Goal: Task Accomplishment & Management: Manage account settings

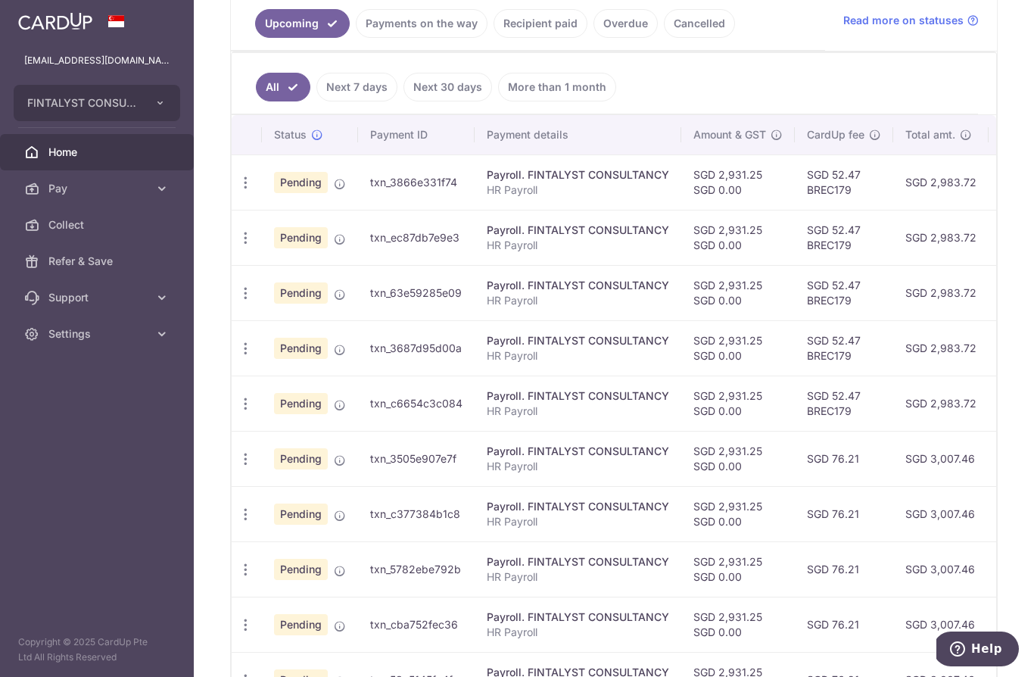
scroll to position [280, 0]
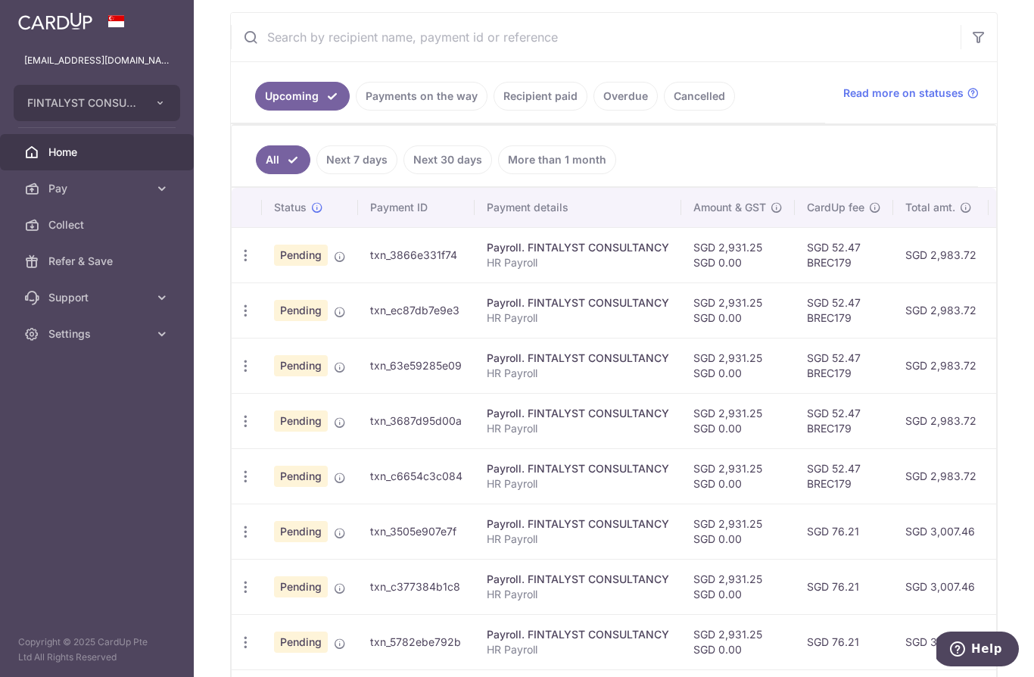
click at [238, 263] on icon "button" at bounding box center [246, 256] width 16 height 16
click at [275, 306] on span "Update payment" at bounding box center [326, 297] width 103 height 18
radio input "true"
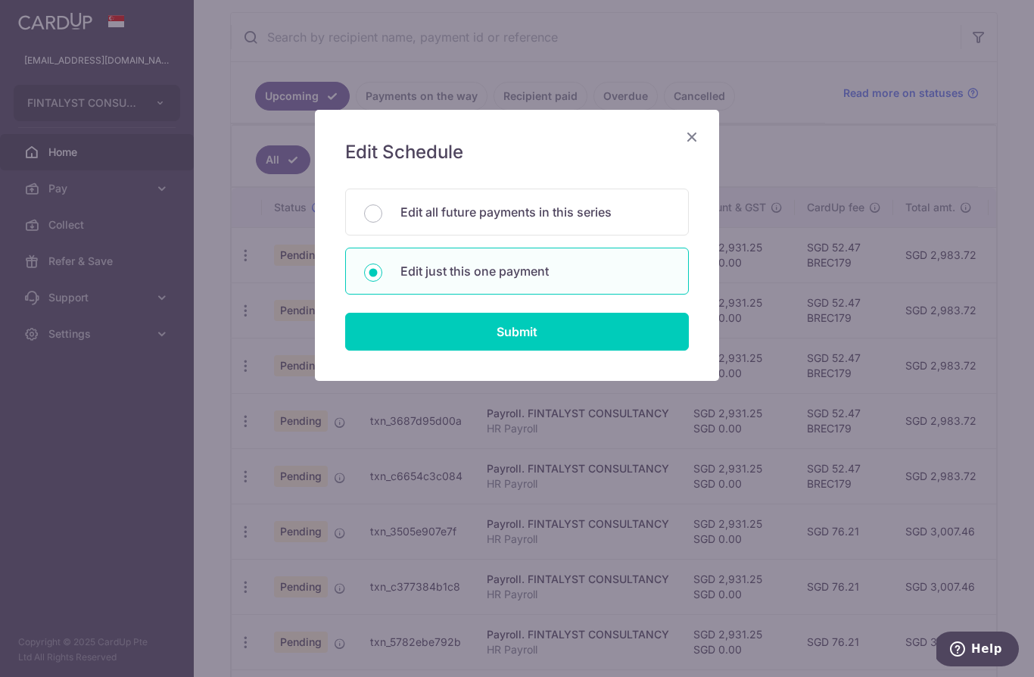
click at [372, 207] on input "Edit all future payments in this series" at bounding box center [373, 213] width 18 height 18
radio input "true"
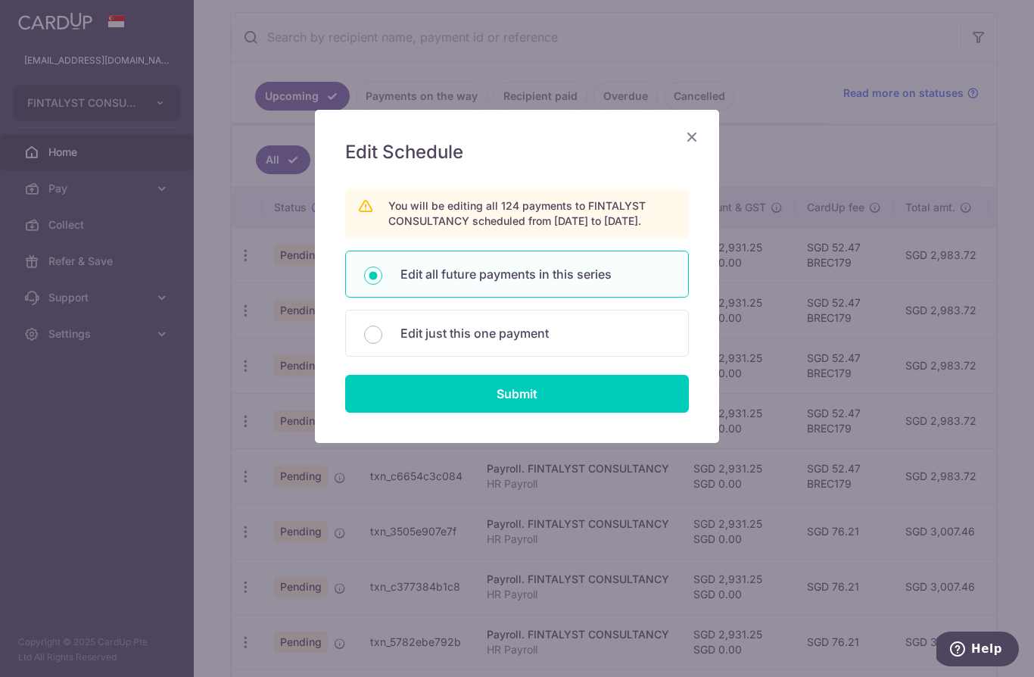
click at [601, 409] on input "Submit" at bounding box center [517, 394] width 344 height 38
radio input "true"
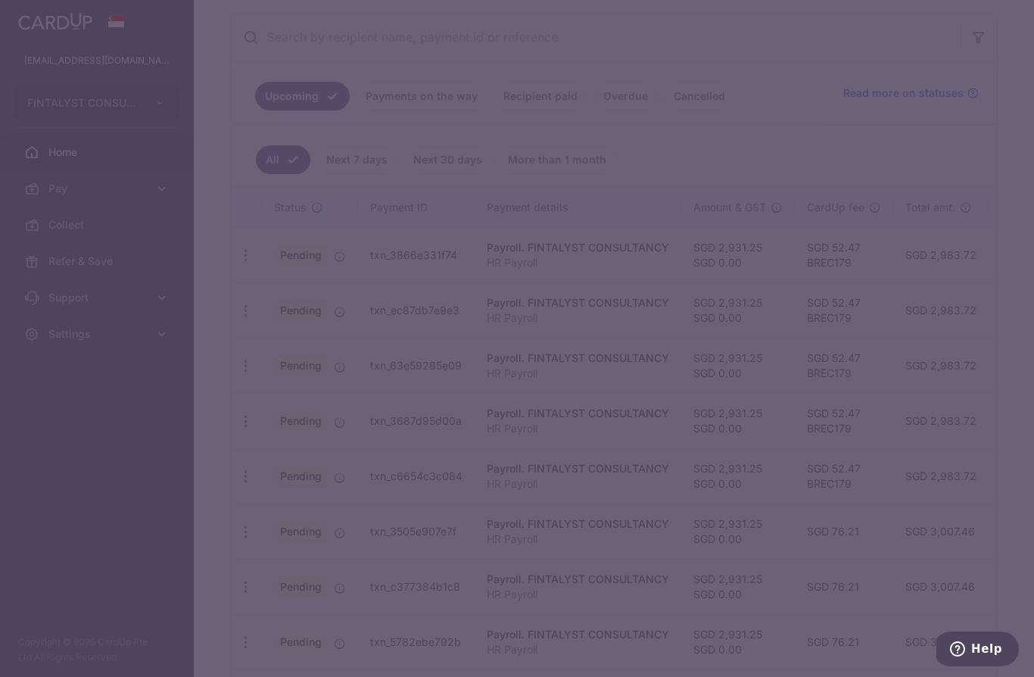
type input "2,931.25"
type input "HR Payroll"
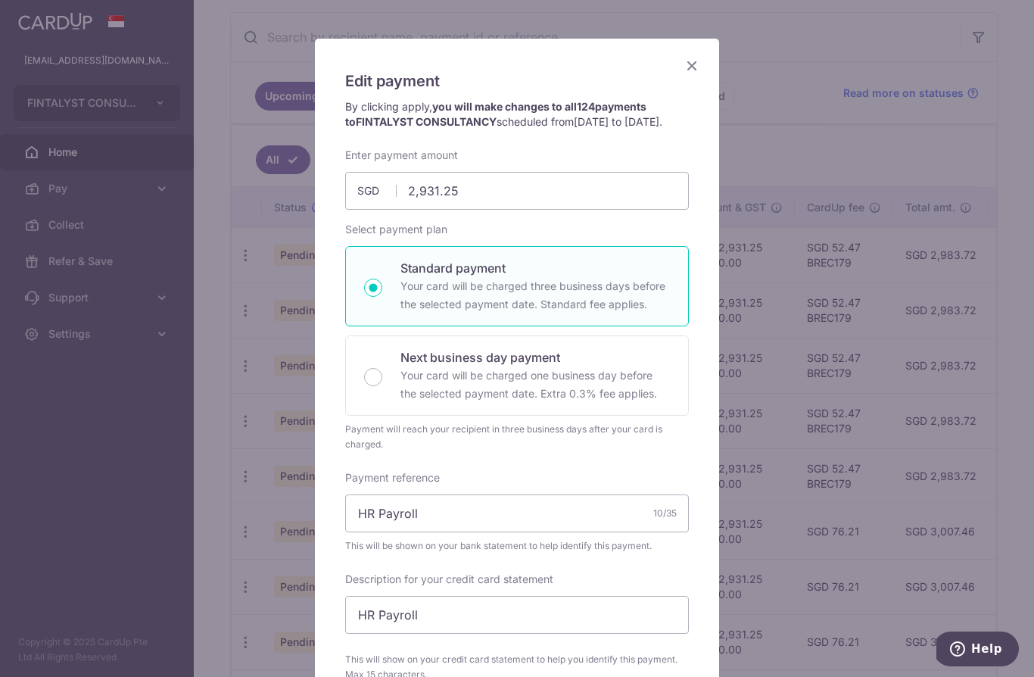
scroll to position [55, 0]
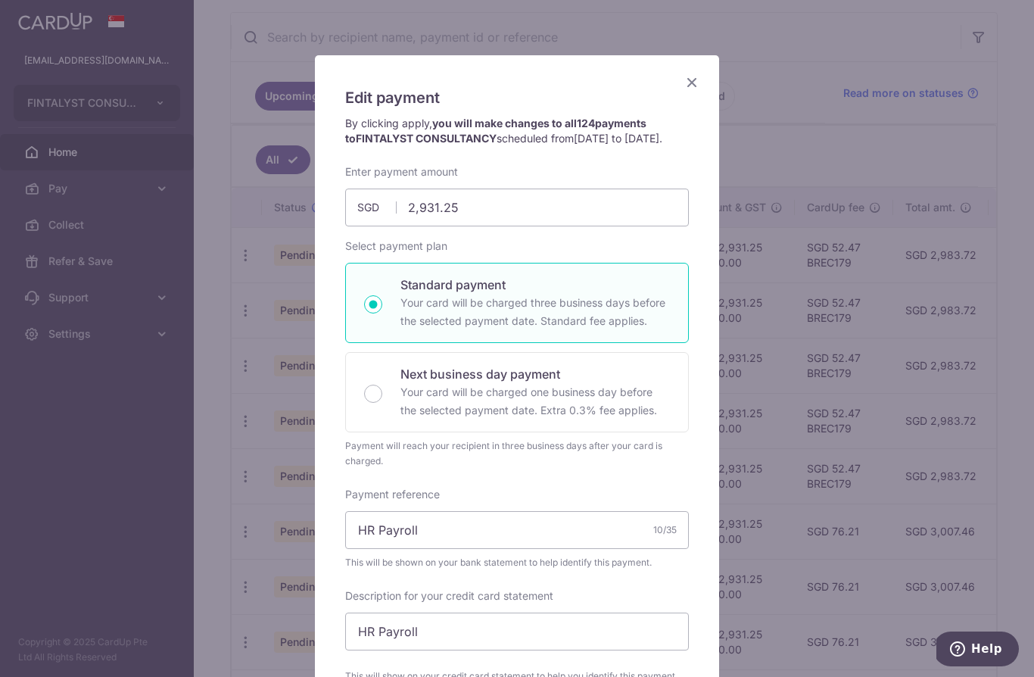
click at [697, 76] on icon "Close" at bounding box center [692, 82] width 18 height 19
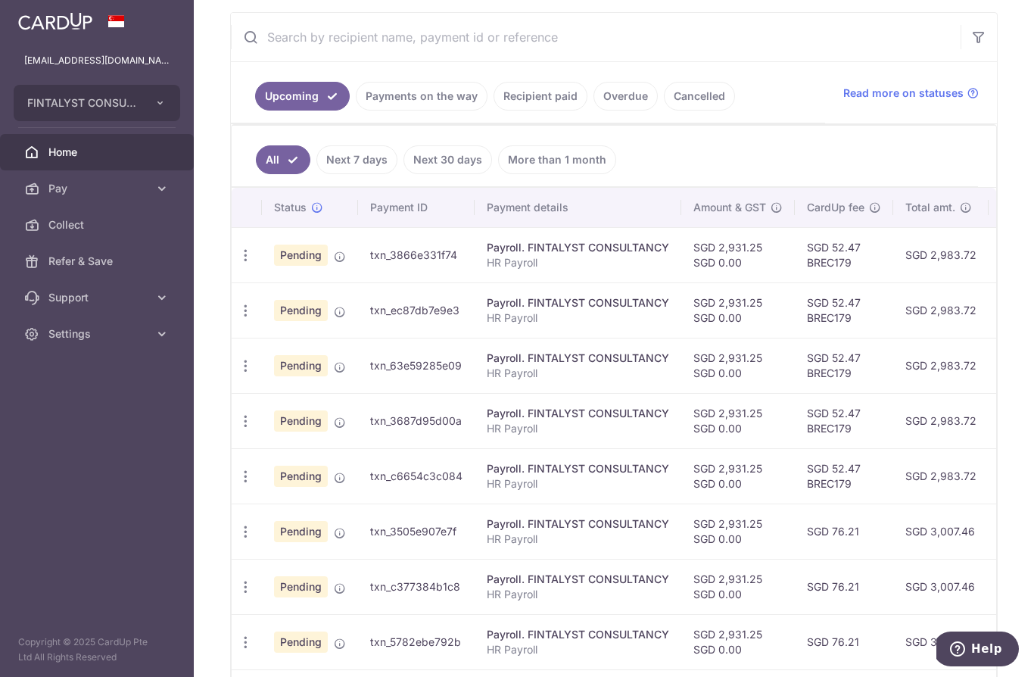
click at [238, 263] on icon "button" at bounding box center [246, 256] width 16 height 16
click at [276, 343] on span "Cancel payment" at bounding box center [326, 334] width 101 height 18
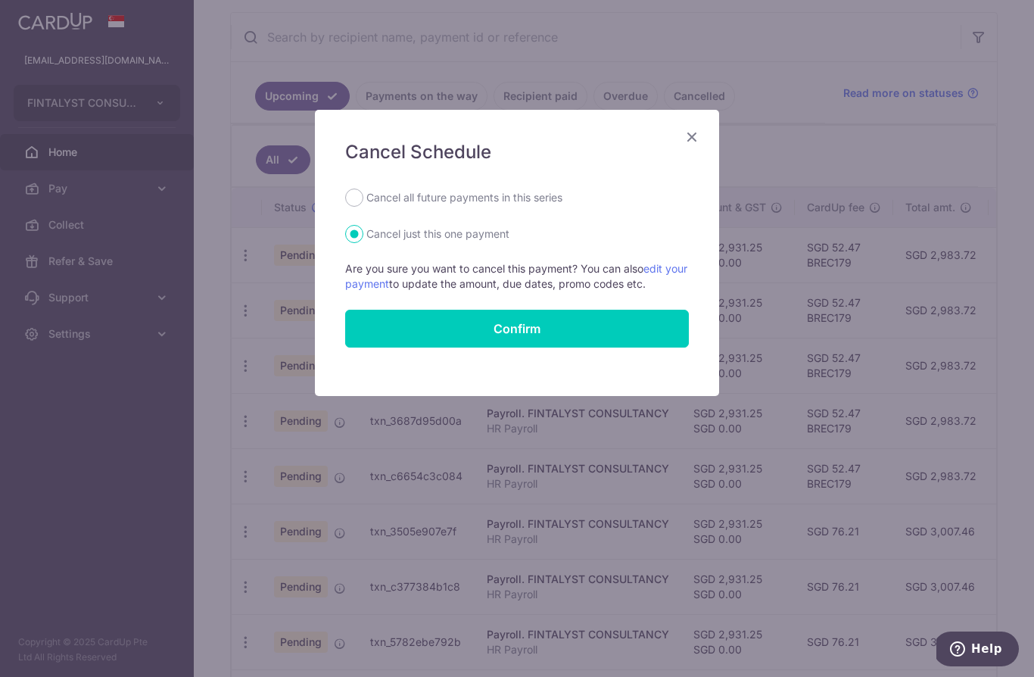
click at [360, 202] on input "Cancel all future payments in this series" at bounding box center [354, 198] width 18 height 18
radio input "true"
click at [631, 330] on button "Confirm" at bounding box center [517, 329] width 344 height 38
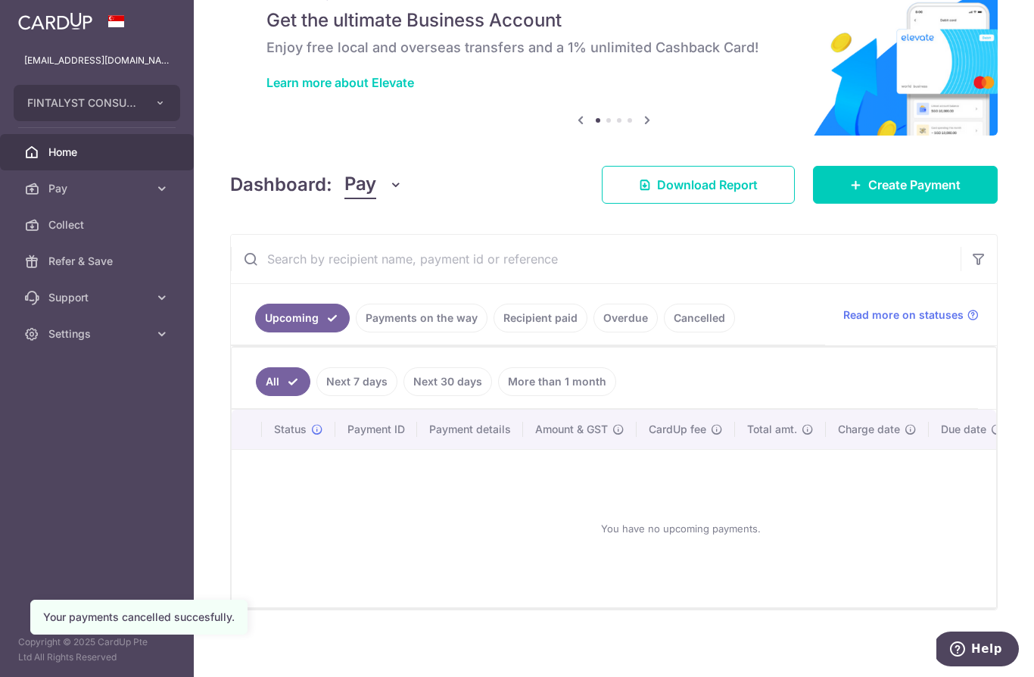
scroll to position [58, 0]
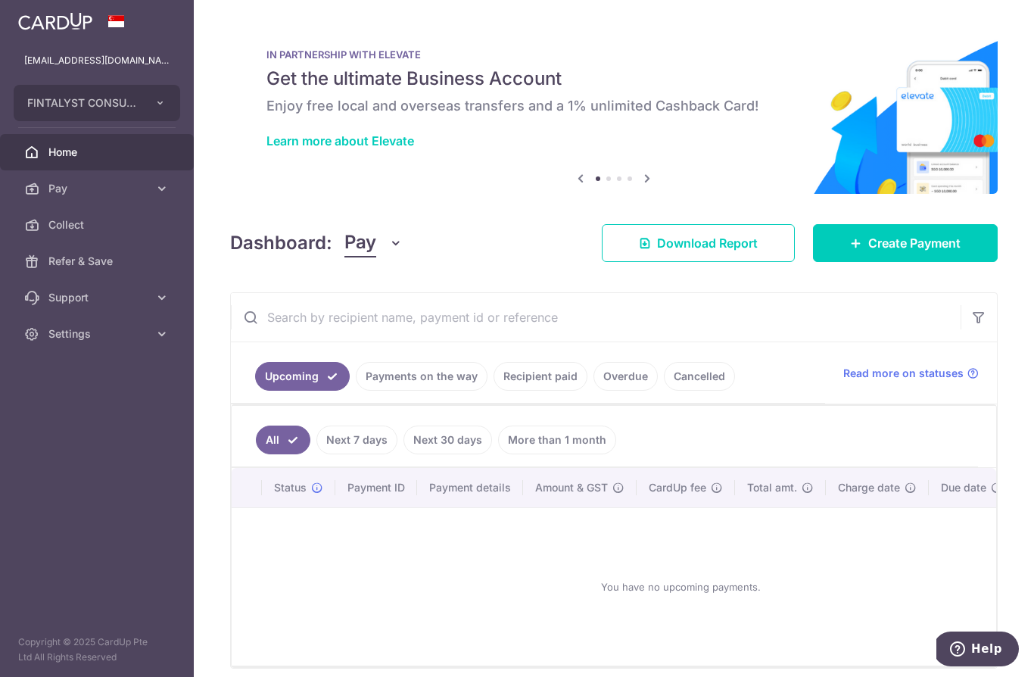
click at [0, 0] on icon "button" at bounding box center [0, 0] width 0 height 0
click at [125, 335] on span "Settings" at bounding box center [98, 333] width 100 height 15
click at [94, 406] on span "Logout" at bounding box center [98, 406] width 100 height 15
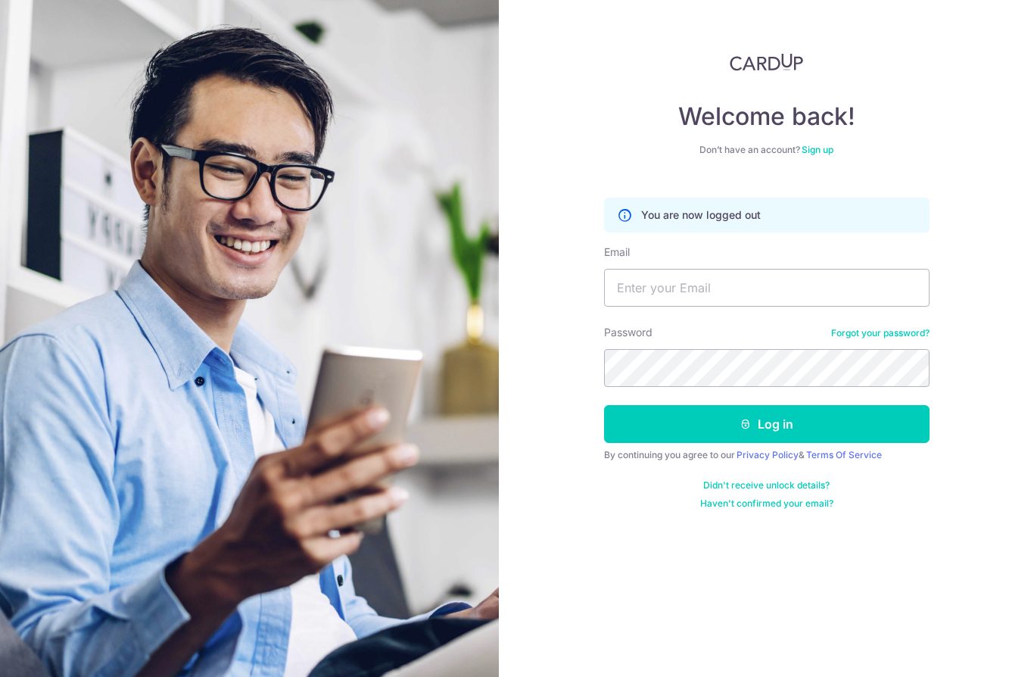
type input "Eddyye88@gmail.com"
click at [855, 419] on button "Log in" at bounding box center [767, 424] width 326 height 38
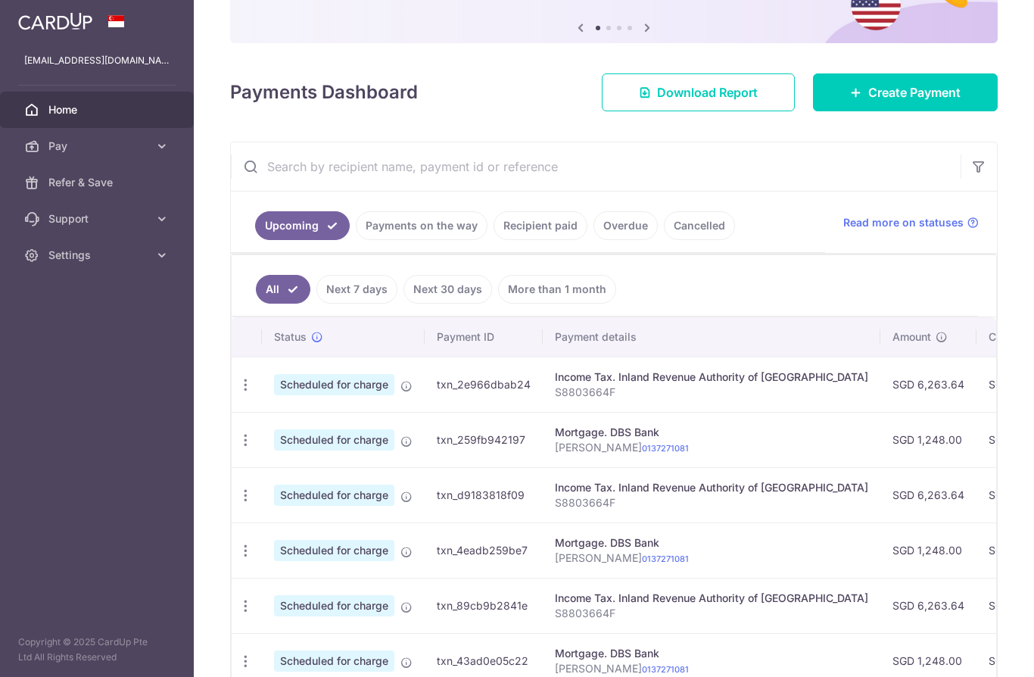
scroll to position [247, 0]
